Goal: Information Seeking & Learning: Learn about a topic

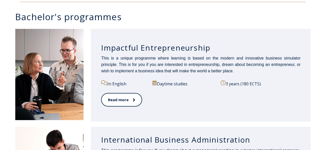
scroll to position [253, 0]
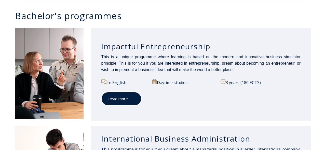
click at [120, 98] on link "Read more" at bounding box center [121, 98] width 41 height 14
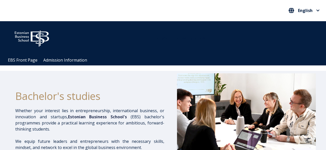
scroll to position [352, 0]
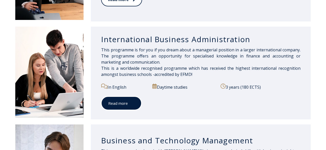
click at [119, 99] on link "Read more" at bounding box center [121, 103] width 41 height 14
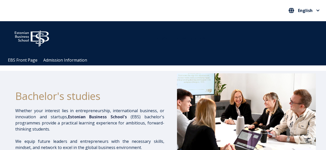
scroll to position [448, 0]
